Goal: Contribute content: Contribute content

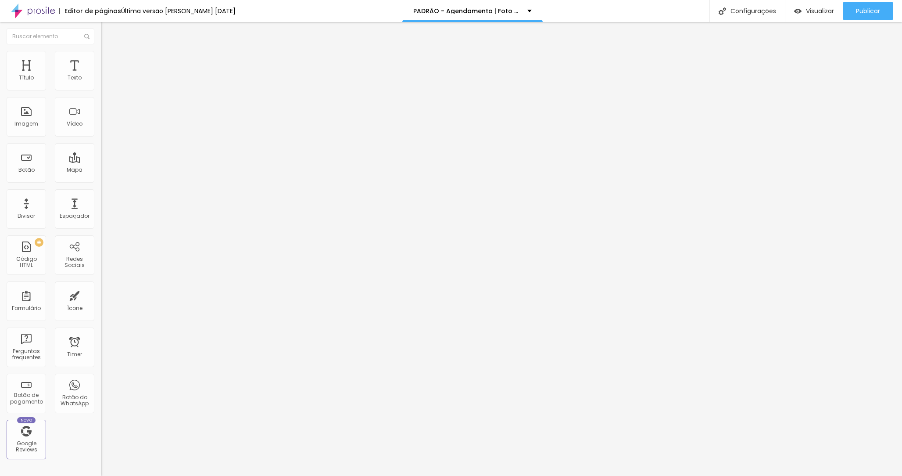
click at [101, 75] on img at bounding box center [103, 72] width 5 height 5
click at [612, 475] on div at bounding box center [451, 485] width 902 height 8
click at [809, 10] on span "Visualizar" at bounding box center [820, 10] width 28 height 7
click at [101, 75] on img at bounding box center [103, 72] width 5 height 5
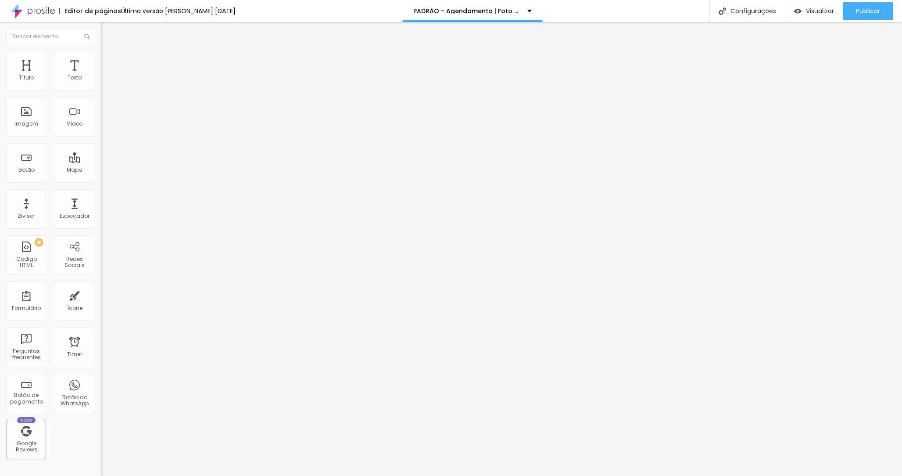
click at [854, 15] on button "Publicar" at bounding box center [868, 11] width 50 height 18
click at [823, 13] on span "Visualizar" at bounding box center [812, 10] width 28 height 7
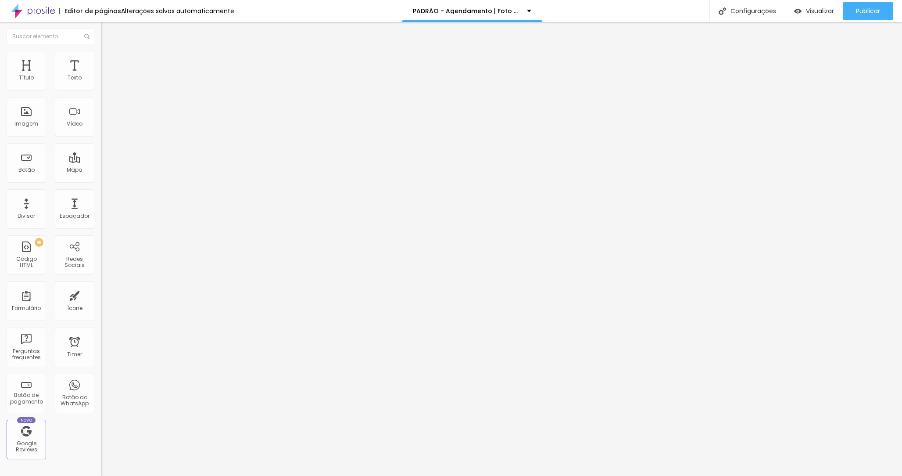
click at [101, 75] on img at bounding box center [103, 72] width 5 height 5
click at [873, 16] on div "Publicar" at bounding box center [868, 11] width 24 height 18
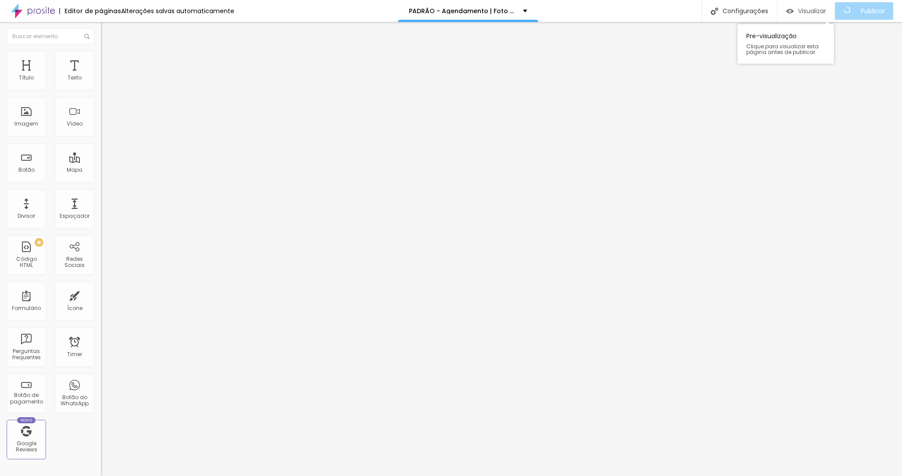
click at [825, 10] on span "Visualizar" at bounding box center [812, 10] width 28 height 7
click at [107, 29] on img "button" at bounding box center [110, 32] width 7 height 7
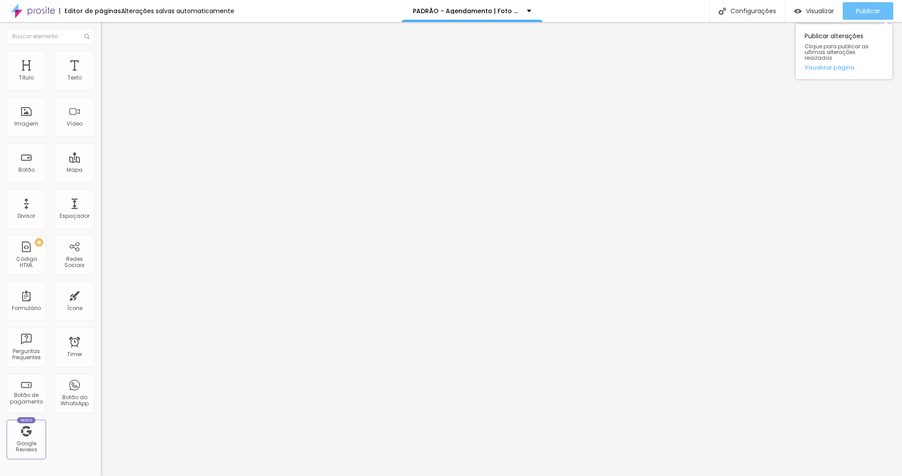
click at [876, 7] on span "Publicar" at bounding box center [868, 10] width 24 height 7
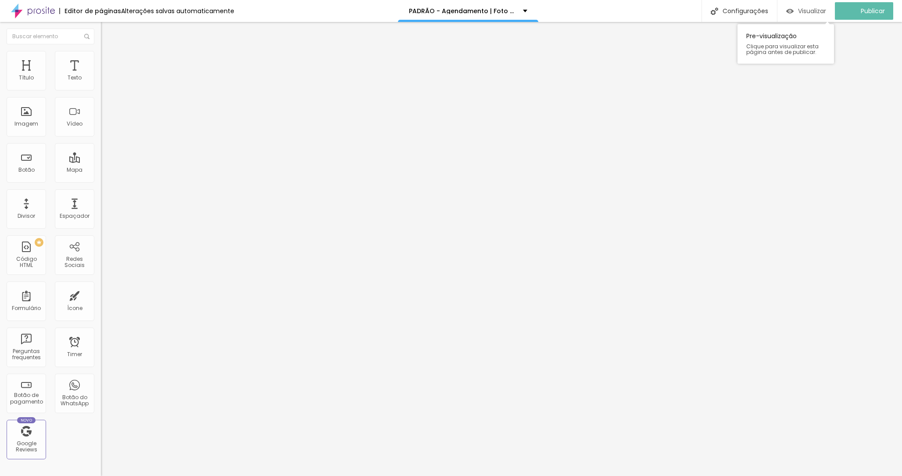
click at [811, 14] on span "Visualizar" at bounding box center [812, 10] width 28 height 7
click at [101, 57] on li "Avançado" at bounding box center [151, 55] width 101 height 9
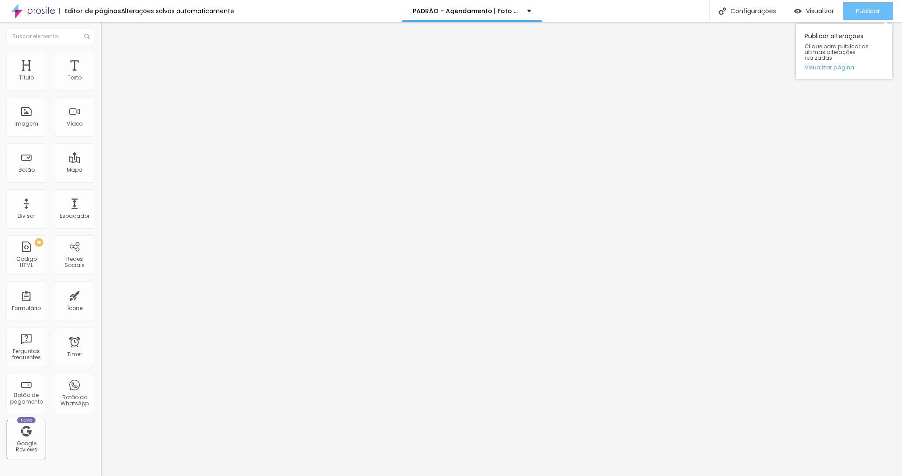
click at [879, 11] on span "Publicar" at bounding box center [868, 10] width 24 height 7
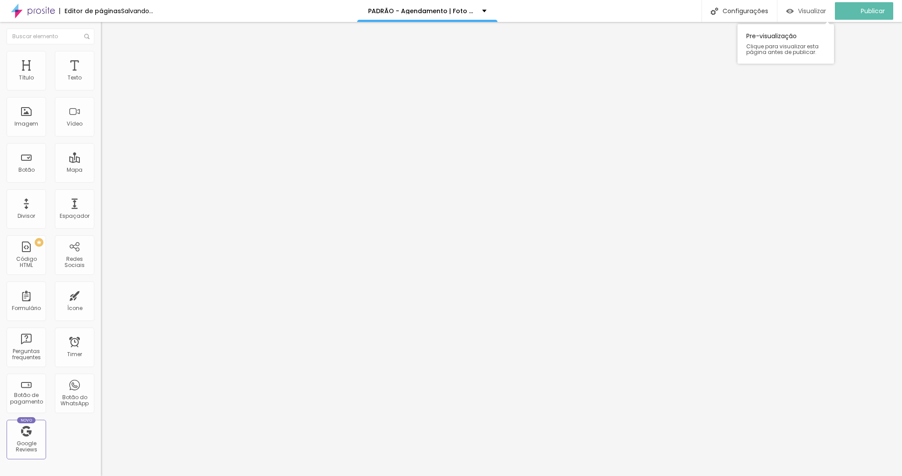
click at [803, 11] on div "Visualizar" at bounding box center [806, 10] width 40 height 7
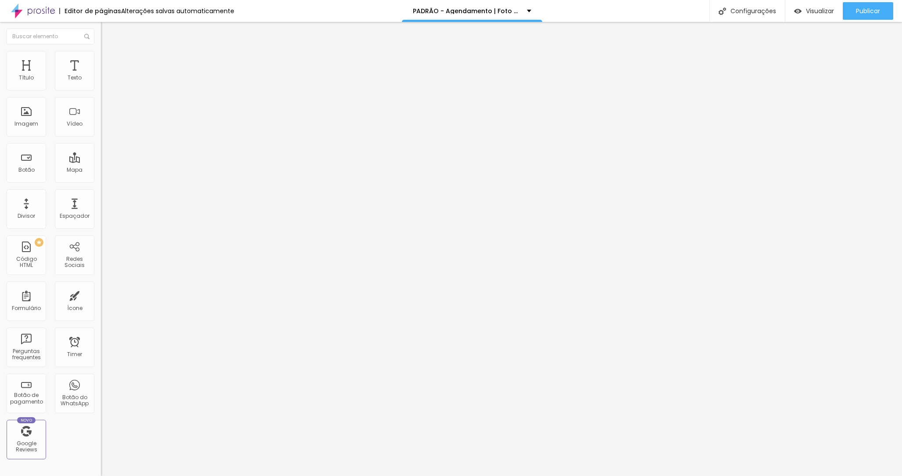
click at [101, 76] on div "8384 caracteres" at bounding box center [151, 70] width 101 height 11
click at [101, 75] on img at bounding box center [103, 72] width 5 height 5
paste textarea
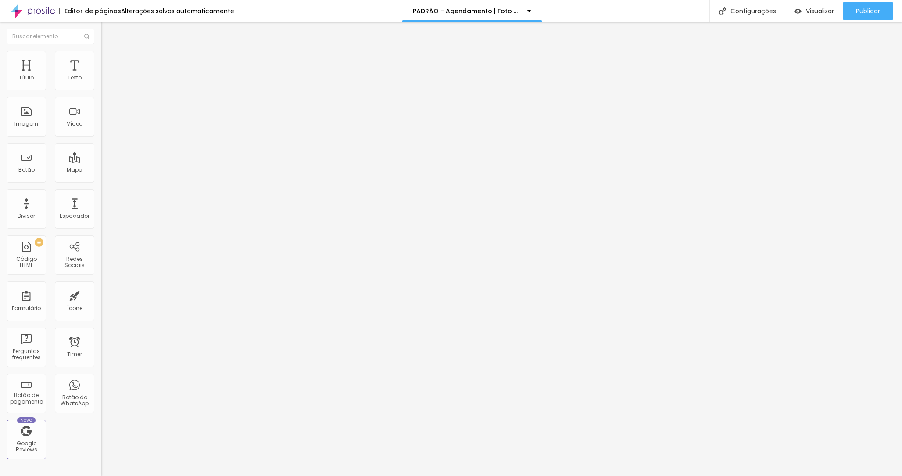
scroll to position [1022, 0]
click at [868, 8] on span "Publicar" at bounding box center [868, 10] width 24 height 7
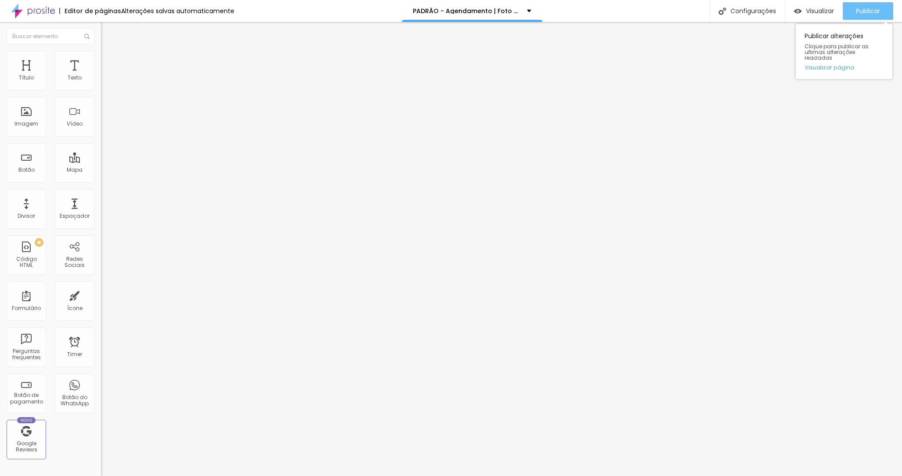
click at [867, 15] on div "Publicar" at bounding box center [868, 11] width 24 height 18
